Goal: Information Seeking & Learning: Understand process/instructions

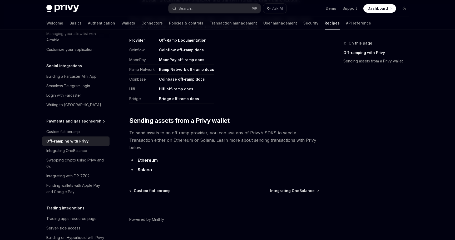
scroll to position [274, 0]
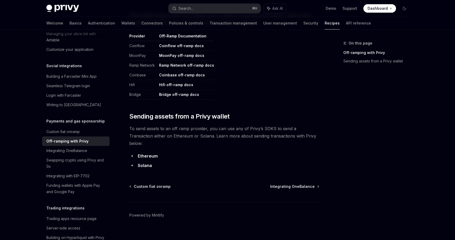
click at [146, 163] on link "Solana" at bounding box center [145, 166] width 14 height 6
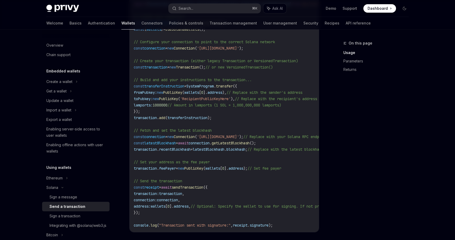
scroll to position [239, 0]
click at [77, 199] on div "Sign a message" at bounding box center [64, 197] width 28 height 6
type textarea "*"
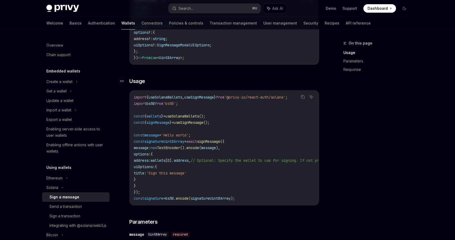
scroll to position [112, 0]
